Goal: Task Accomplishment & Management: Manage account settings

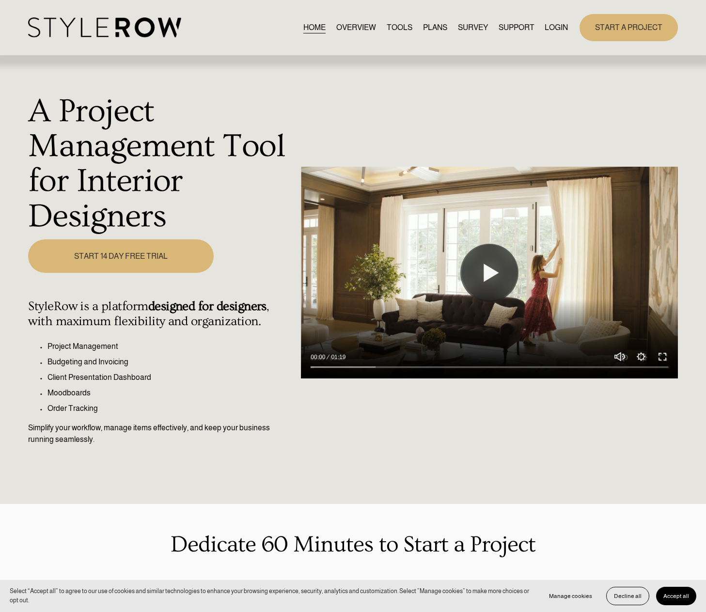
click at [556, 27] on link "LOGIN" at bounding box center [555, 27] width 23 height 13
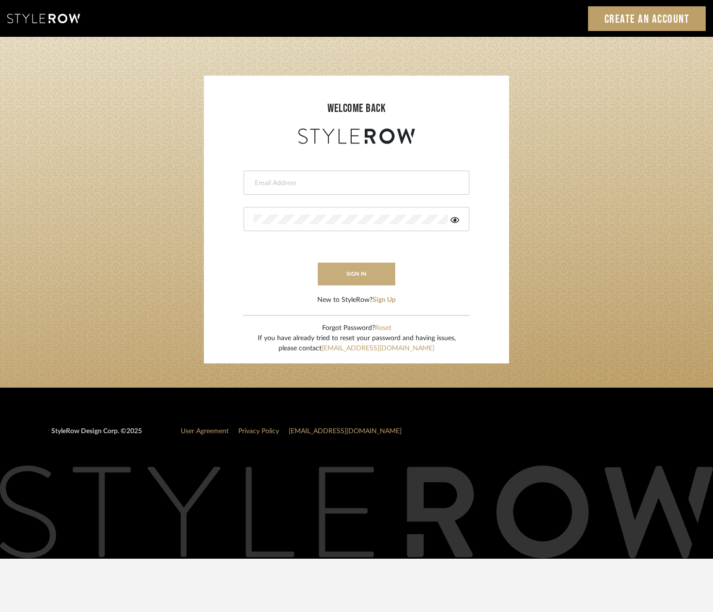
type input "[PERSON_NAME][EMAIL_ADDRESS][DOMAIN_NAME]"
click at [380, 275] on button "sign in" at bounding box center [356, 273] width 77 height 23
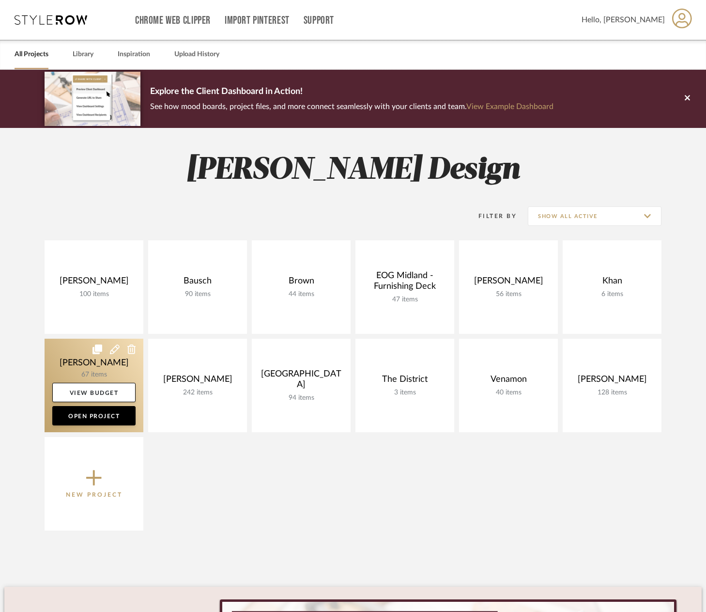
click at [71, 368] on link at bounding box center [94, 384] width 99 height 93
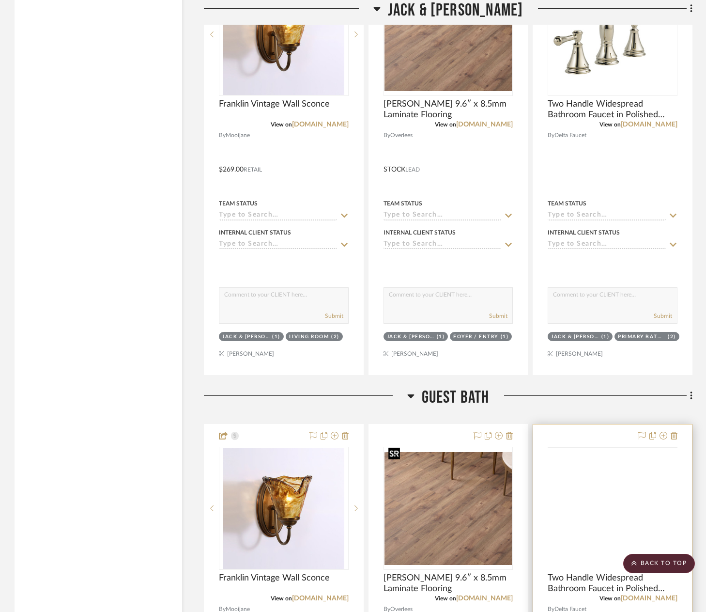
scroll to position [10896, 0]
